Goal: Find specific fact: Find specific fact

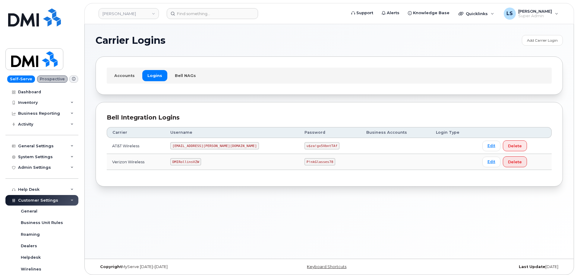
click at [305, 161] on code "P!nkGlasses78" at bounding box center [320, 161] width 31 height 7
copy code "P!nkGlasses78"
